Goal: Check status: Check status

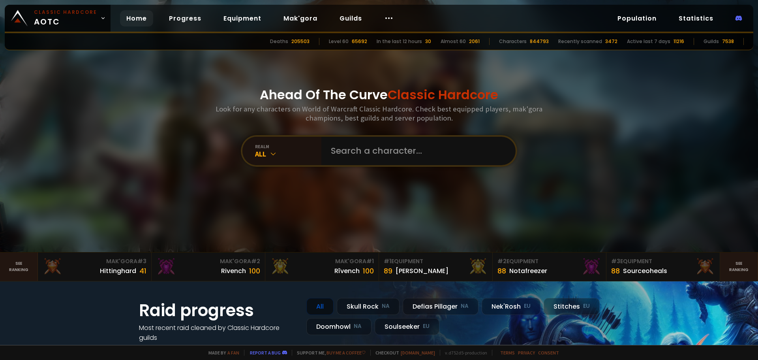
click at [360, 135] on div "realm All" at bounding box center [379, 151] width 276 height 32
click at [386, 144] on input "text" at bounding box center [416, 151] width 180 height 28
type input "[DEMOGRAPHIC_DATA]"
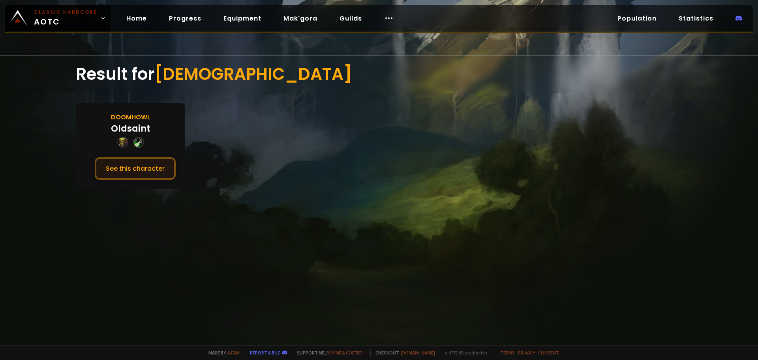
click at [139, 169] on button "See this character" at bounding box center [135, 168] width 81 height 23
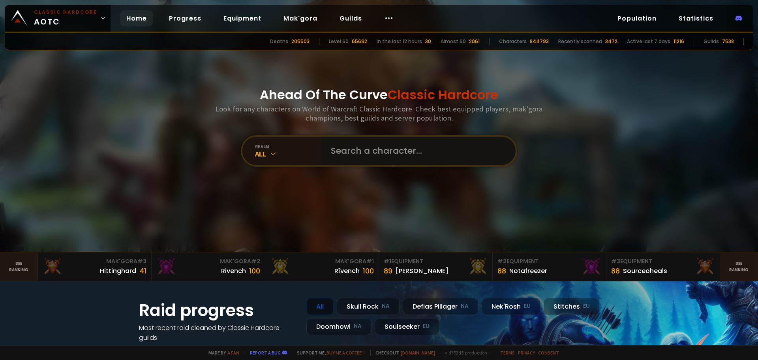
click at [399, 162] on input "text" at bounding box center [416, 151] width 180 height 28
type input "SANDWCHMAKER"
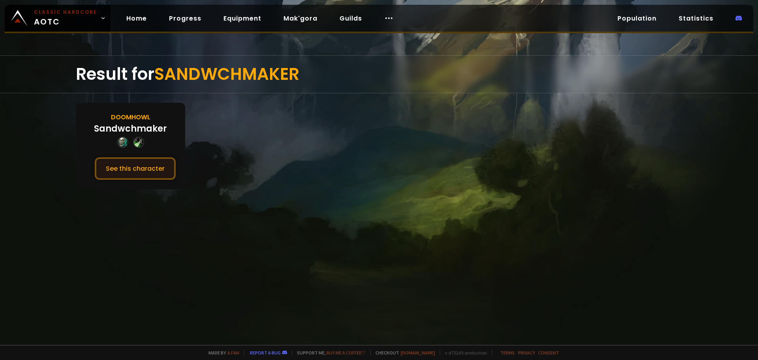
click at [156, 161] on button "See this character" at bounding box center [135, 168] width 81 height 23
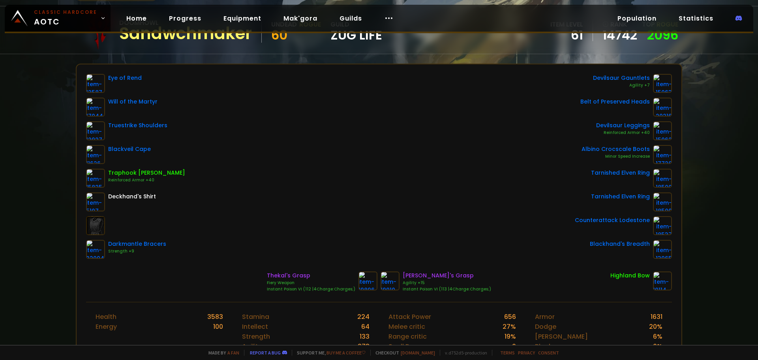
scroll to position [118, 0]
